Goal: Transaction & Acquisition: Purchase product/service

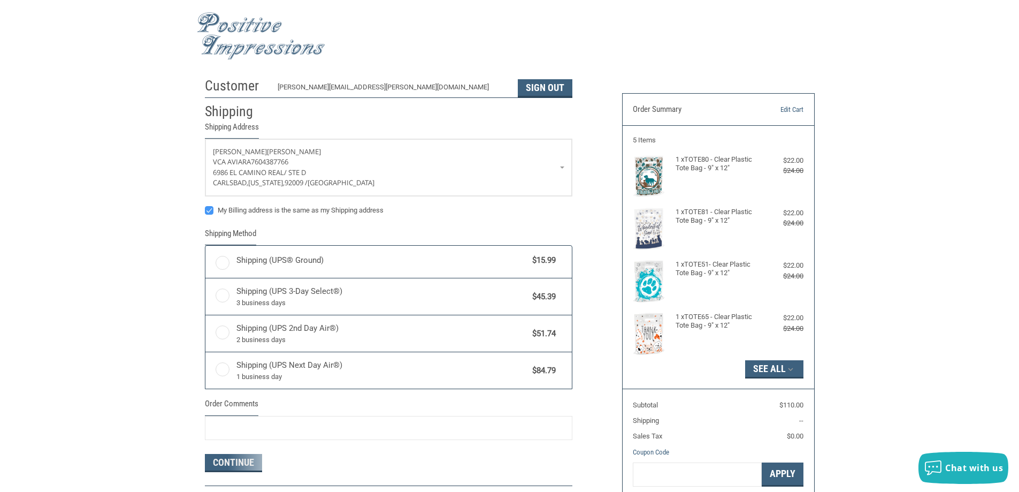
radio input "true"
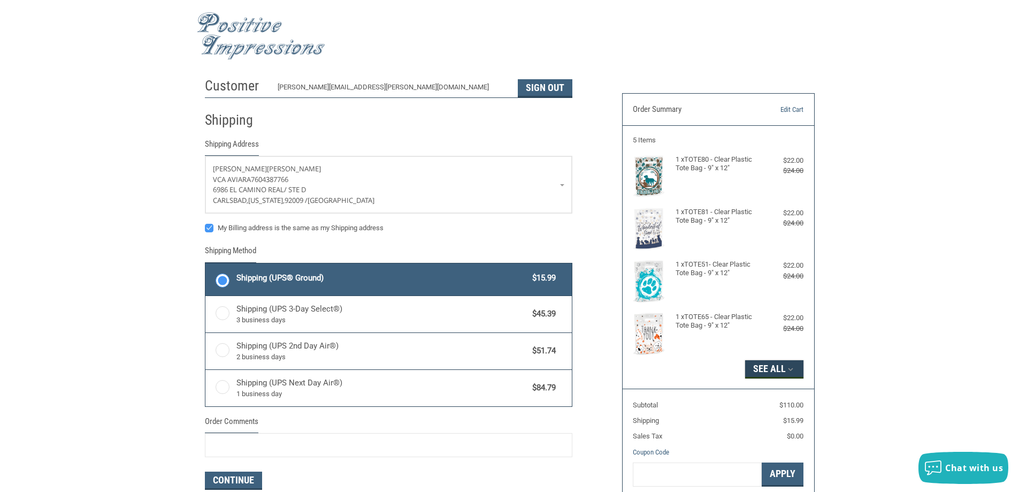
click at [783, 369] on button "See All" at bounding box center [774, 369] width 58 height 18
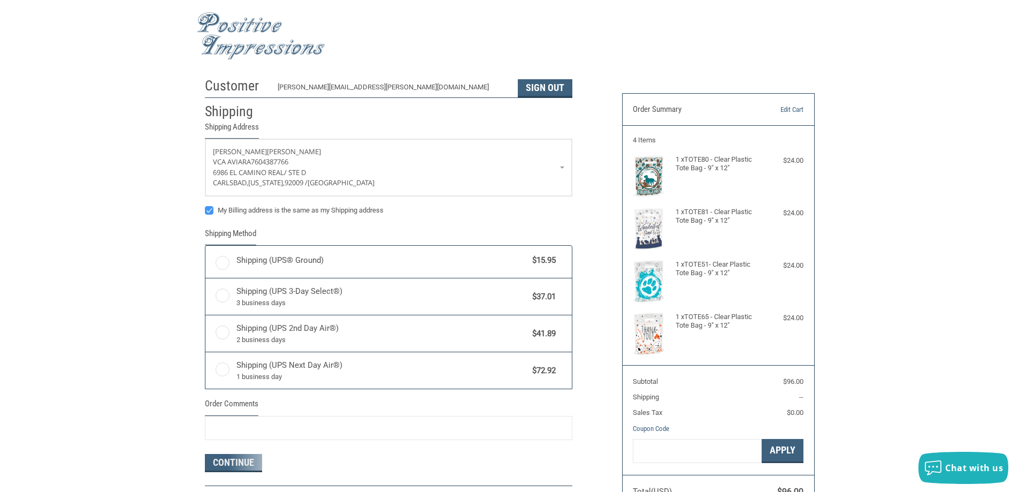
radio input "true"
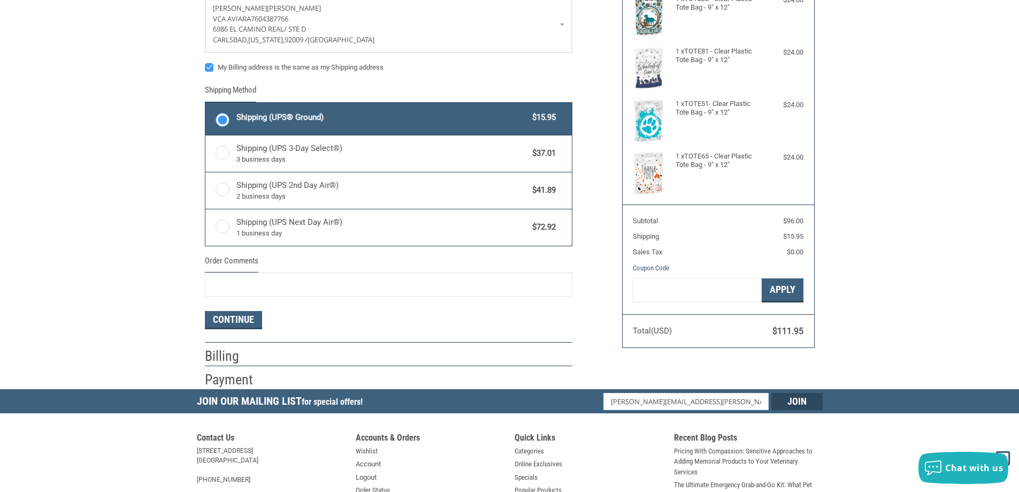
scroll to position [214, 0]
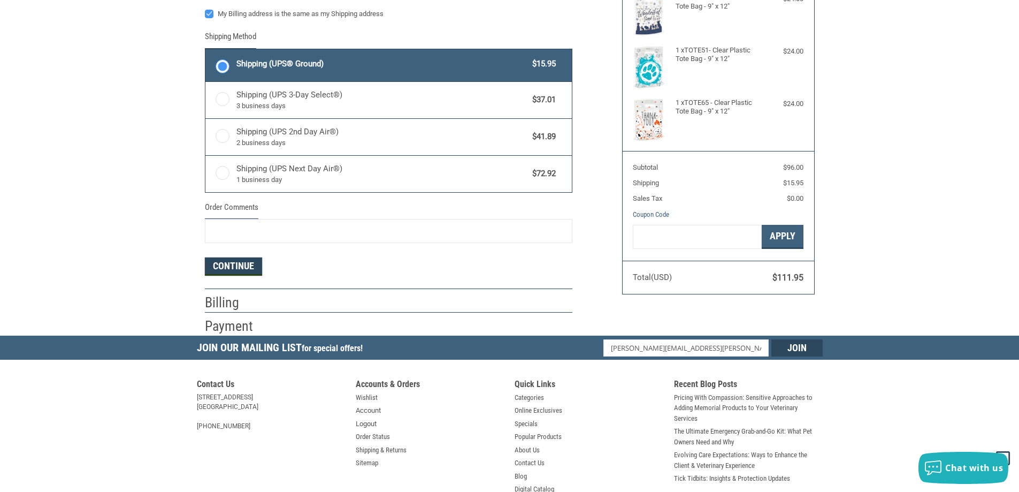
click at [246, 268] on button "Continue" at bounding box center [233, 266] width 57 height 18
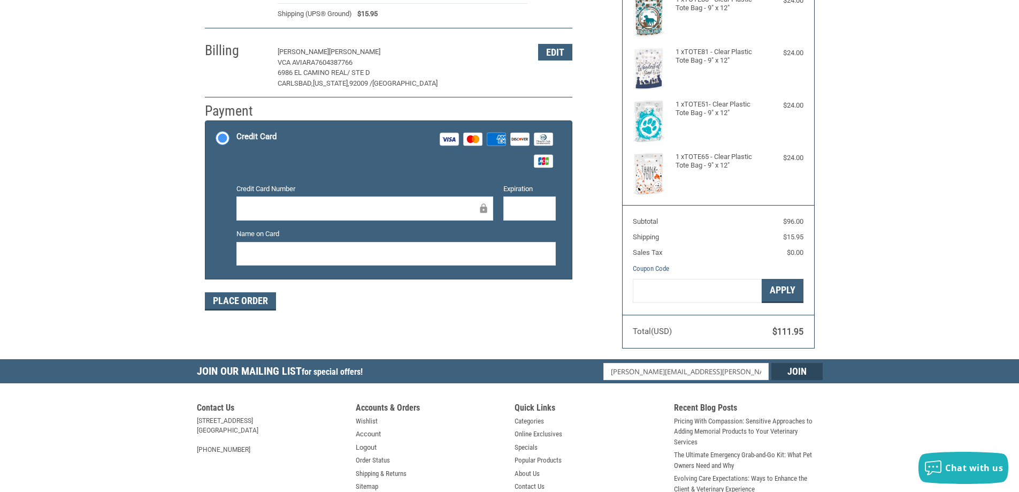
scroll to position [0, 0]
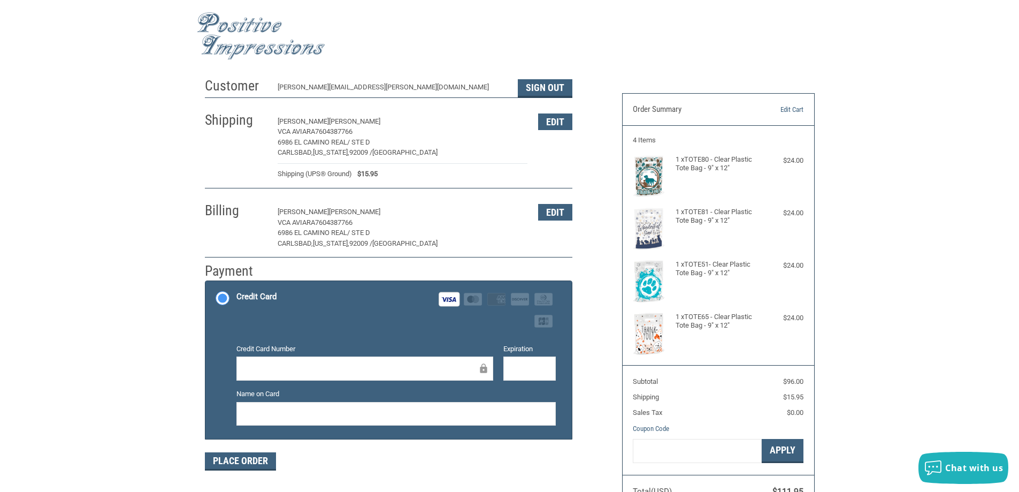
click at [330, 461] on div "Place Order" at bounding box center [389, 461] width 368 height 18
click at [243, 460] on button "Place Order" at bounding box center [240, 461] width 71 height 18
